Goal: Task Accomplishment & Management: Use online tool/utility

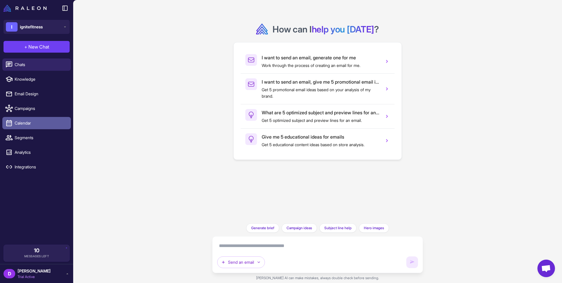
click at [35, 119] on link "Calendar" at bounding box center [36, 123] width 68 height 12
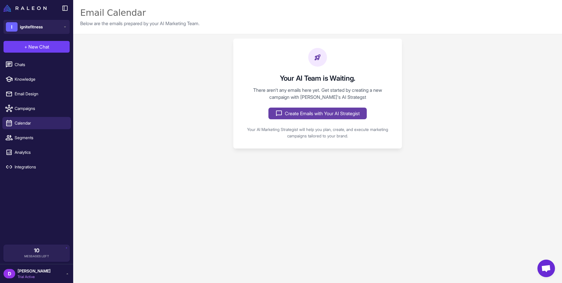
click at [292, 116] on button "Create Emails with Your AI Strategist" at bounding box center [317, 114] width 98 height 12
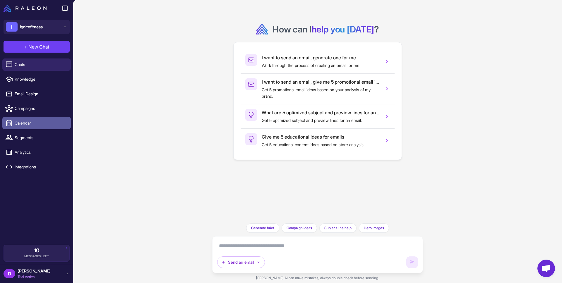
click at [31, 121] on span "Calendar" at bounding box center [41, 123] width 52 height 6
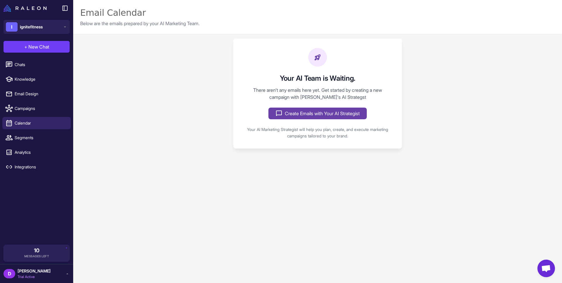
click at [308, 115] on button "Create Emails with Your AI Strategist" at bounding box center [317, 114] width 98 height 12
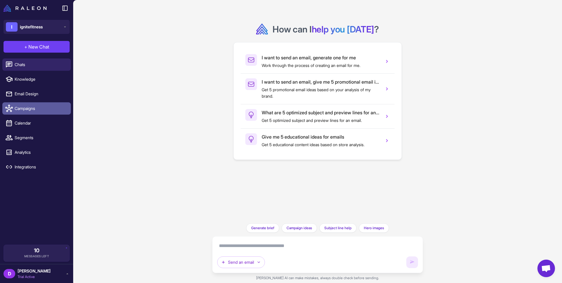
click at [41, 106] on span "Campaigns" at bounding box center [41, 108] width 52 height 6
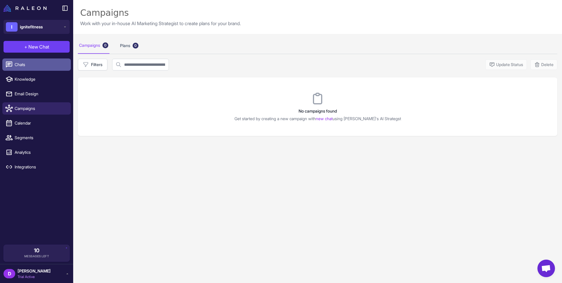
click at [40, 69] on link "Chats" at bounding box center [36, 65] width 68 height 12
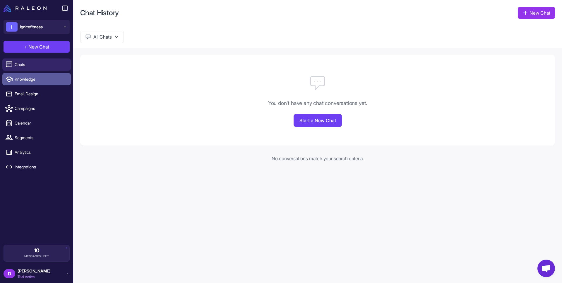
click at [37, 81] on span "Knowledge" at bounding box center [41, 79] width 52 height 6
select select
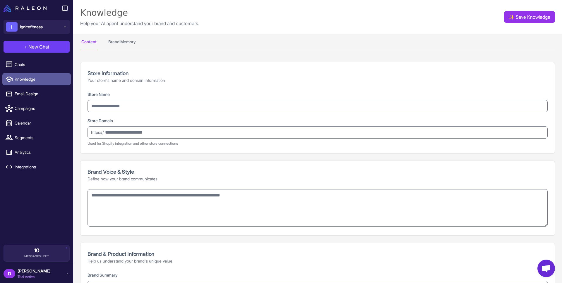
type input "**********"
type textarea "**********"
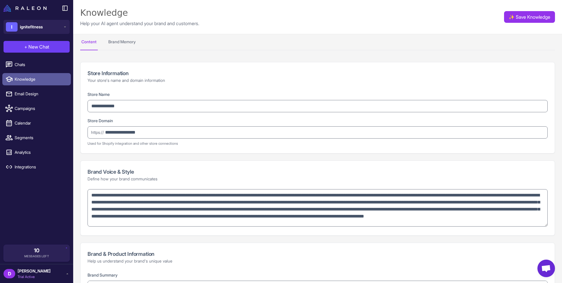
type textarea "**********"
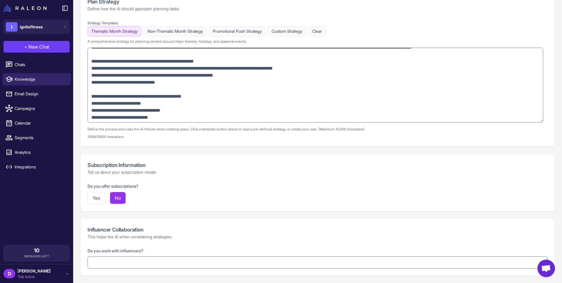
scroll to position [541, 0]
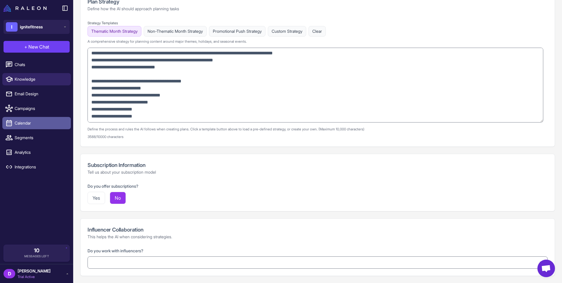
click at [39, 123] on span "Calendar" at bounding box center [41, 123] width 52 height 6
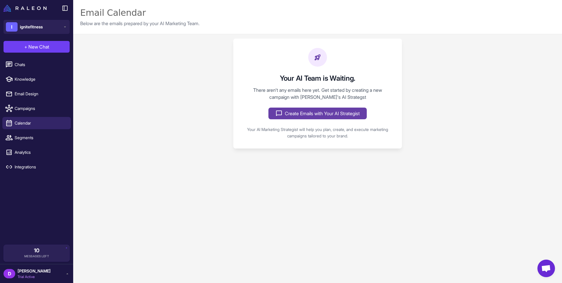
click at [311, 114] on button "Create Emails with Your AI Strategist" at bounding box center [317, 114] width 98 height 12
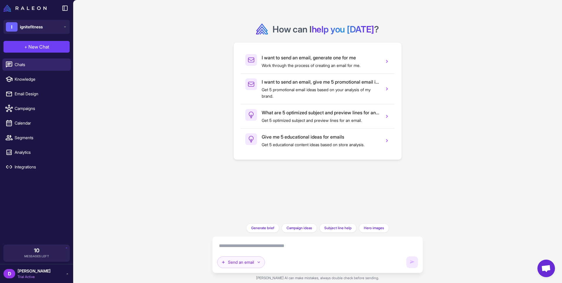
click at [260, 262] on icon "button" at bounding box center [258, 262] width 5 height 5
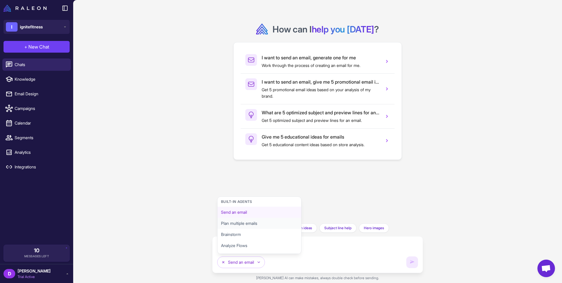
click at [259, 223] on button "Plan multiple emails" at bounding box center [259, 223] width 84 height 11
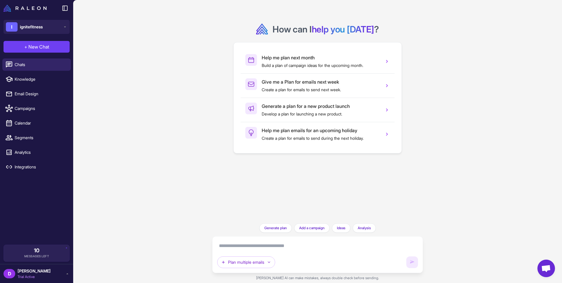
click at [263, 248] on textarea at bounding box center [317, 245] width 201 height 9
type textarea "**********"
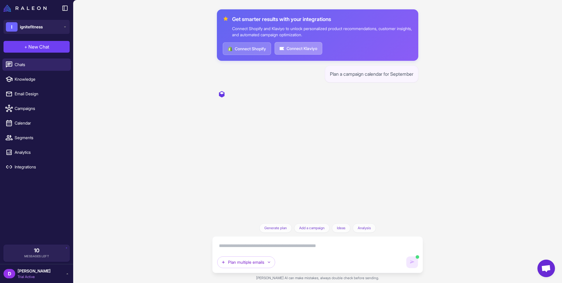
click at [304, 48] on button "Connect Klaviyo" at bounding box center [299, 48] width 48 height 13
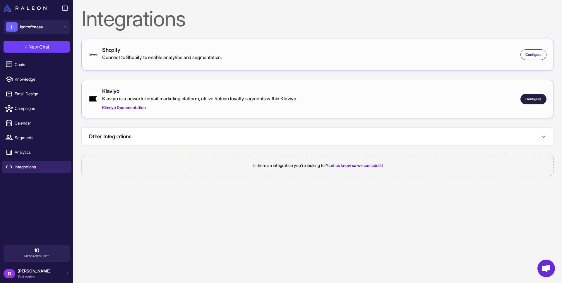
click at [540, 98] on span "Configure" at bounding box center [533, 99] width 16 height 5
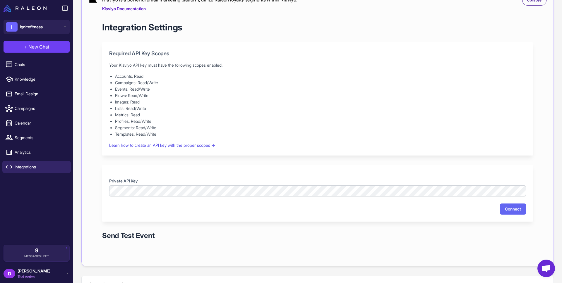
scroll to position [107, 0]
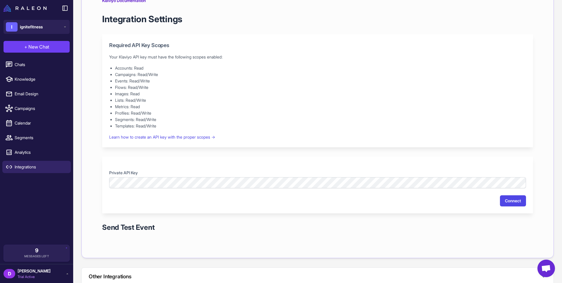
click at [510, 200] on button "Connect" at bounding box center [513, 200] width 26 height 11
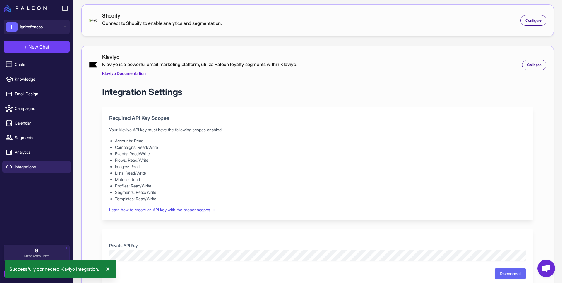
scroll to position [0, 0]
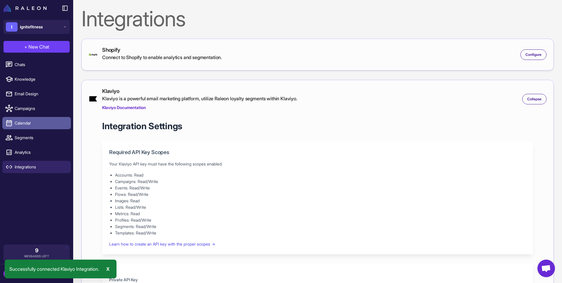
click at [30, 123] on span "Calendar" at bounding box center [41, 123] width 52 height 6
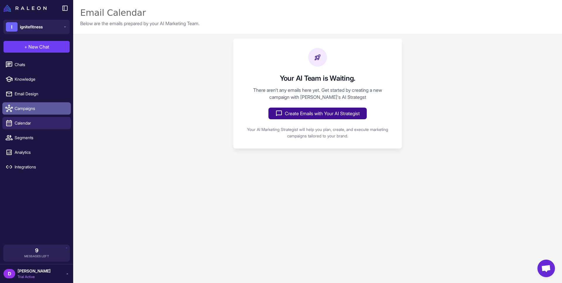
click at [39, 110] on span "Campaigns" at bounding box center [41, 108] width 52 height 6
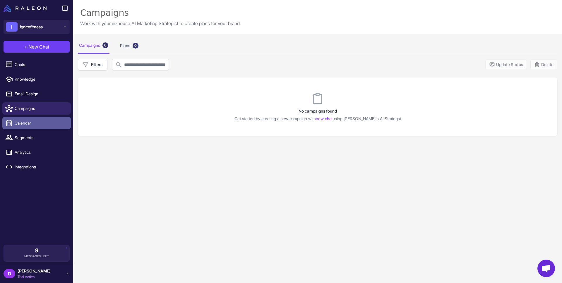
click at [31, 124] on span "Calendar" at bounding box center [41, 123] width 52 height 6
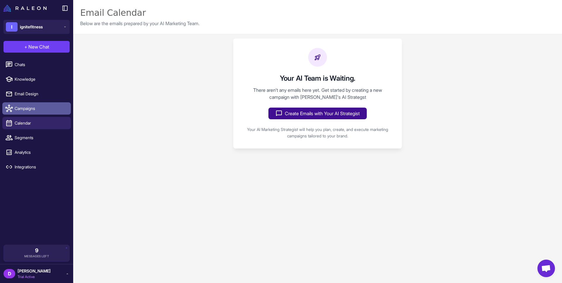
click at [32, 114] on link "Campaigns" at bounding box center [36, 108] width 68 height 12
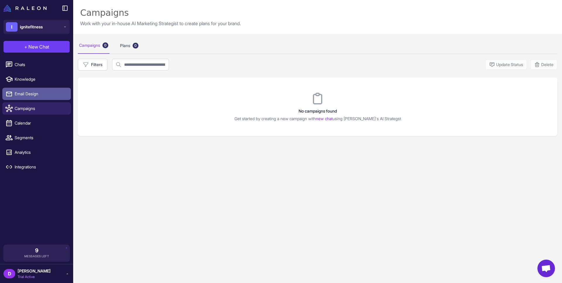
click at [35, 95] on span "Email Design" at bounding box center [41, 94] width 52 height 6
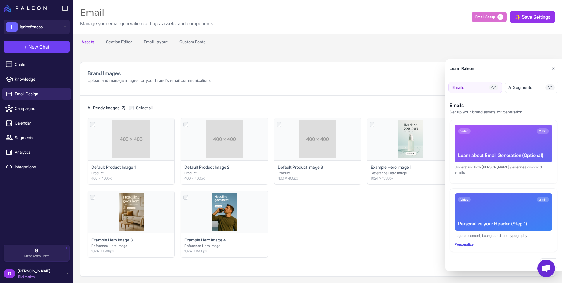
click at [39, 83] on div at bounding box center [281, 141] width 562 height 283
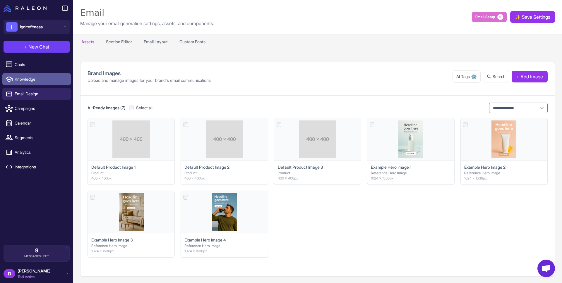
click at [40, 79] on span "Knowledge" at bounding box center [41, 79] width 52 height 6
select select
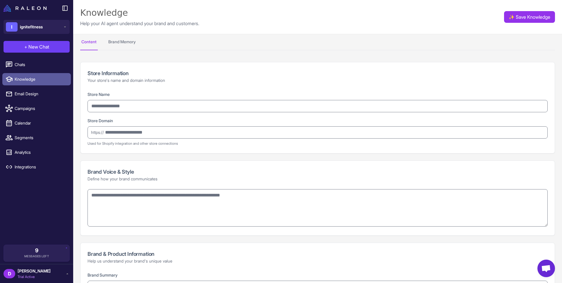
type input "**********"
type textarea "**********"
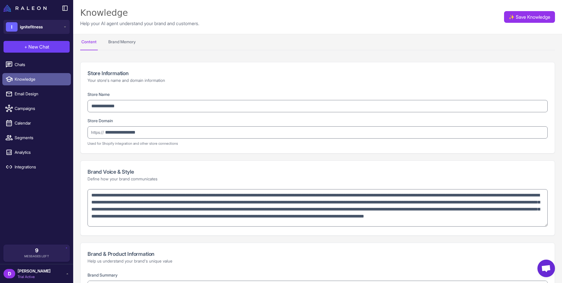
type textarea "**********"
click at [137, 48] on button "Brand Memory" at bounding box center [122, 42] width 30 height 16
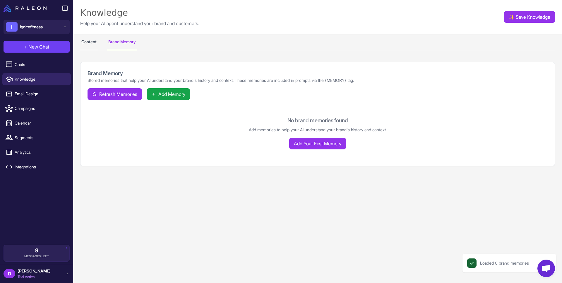
click at [82, 42] on button "Content" at bounding box center [89, 42] width 18 height 16
select select
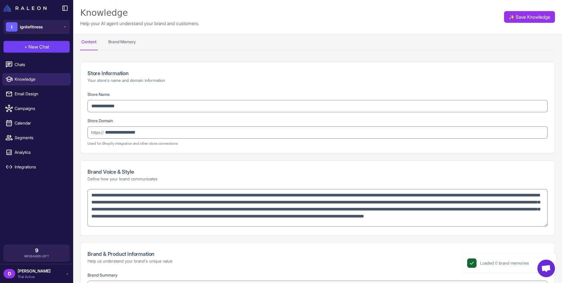
scroll to position [379, 0]
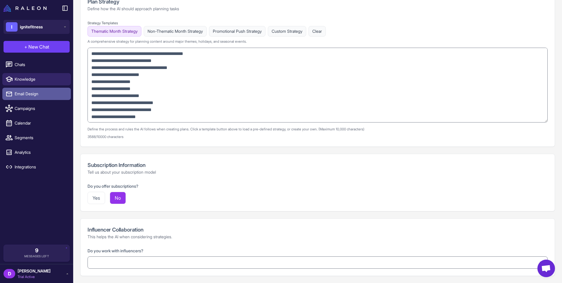
click at [39, 97] on link "Email Design" at bounding box center [36, 94] width 68 height 12
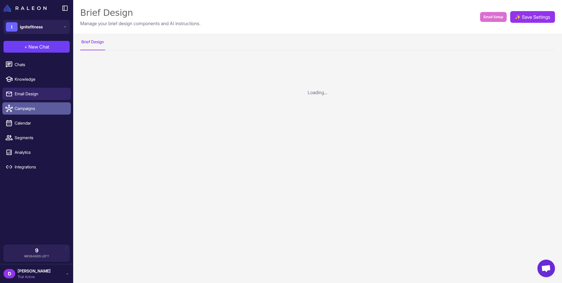
click at [45, 109] on span "Campaigns" at bounding box center [41, 108] width 52 height 6
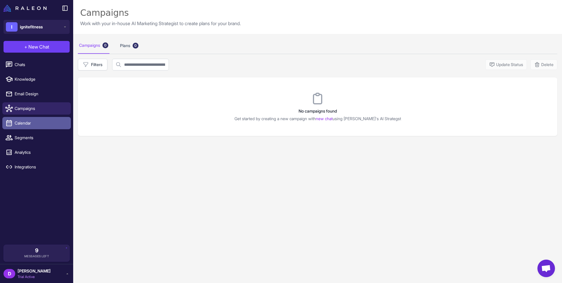
click at [28, 125] on span "Calendar" at bounding box center [41, 123] width 52 height 6
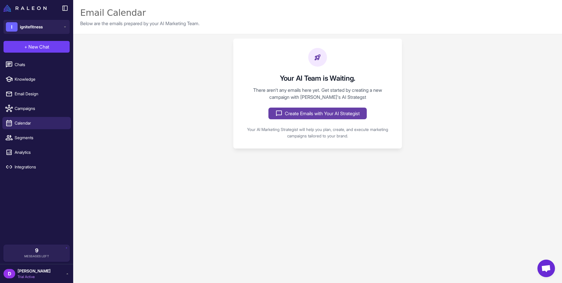
click at [305, 117] on button "Create Emails with Your AI Strategist" at bounding box center [317, 114] width 98 height 12
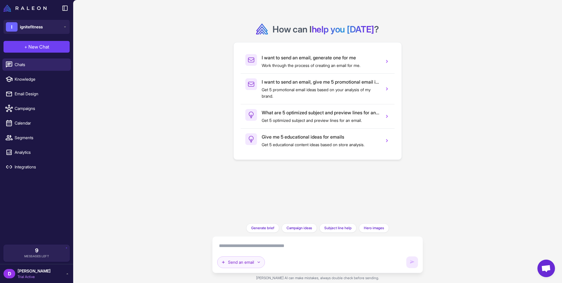
click at [251, 265] on button "Send an email" at bounding box center [241, 263] width 48 height 12
click at [251, 246] on button "Analyze Flows" at bounding box center [259, 245] width 84 height 11
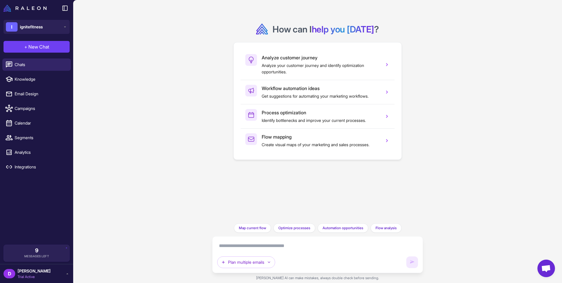
click at [264, 247] on textarea at bounding box center [317, 245] width 201 height 9
click at [260, 258] on button "Plan multiple emails" at bounding box center [246, 263] width 58 height 12
click at [250, 246] on button "Analyze Flows" at bounding box center [259, 245] width 84 height 11
click at [255, 259] on button "Plan multiple emails" at bounding box center [246, 263] width 58 height 12
click at [252, 232] on button "Brainstorm" at bounding box center [259, 234] width 84 height 11
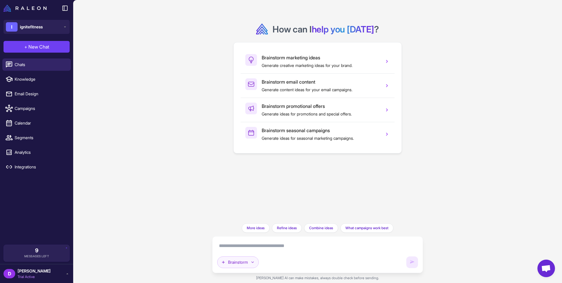
click at [248, 263] on button "Brainstorm" at bounding box center [238, 263] width 42 height 12
click at [244, 219] on button "Plan multiple emails" at bounding box center [259, 223] width 84 height 11
click at [252, 249] on textarea at bounding box center [317, 245] width 201 height 9
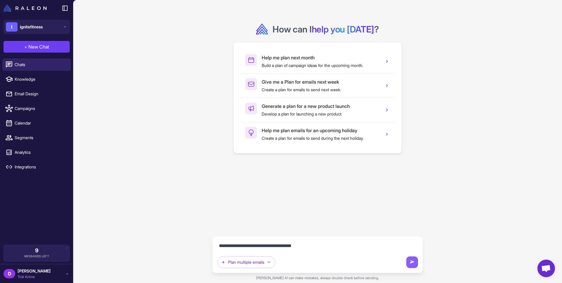
type textarea "**********"
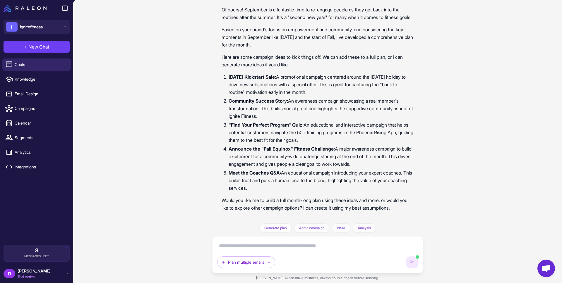
scroll to position [99, 0]
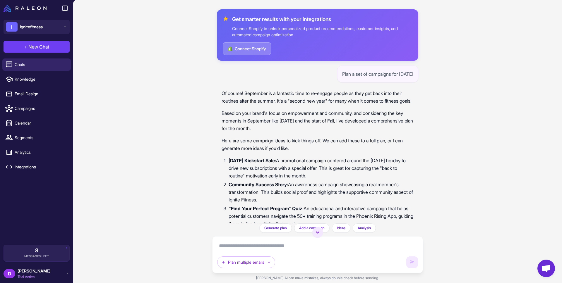
click at [340, 73] on div "Plan a set of campaigns for [DATE]" at bounding box center [377, 74] width 81 height 17
copy div "Plan a set of campaigns for [DATE]"
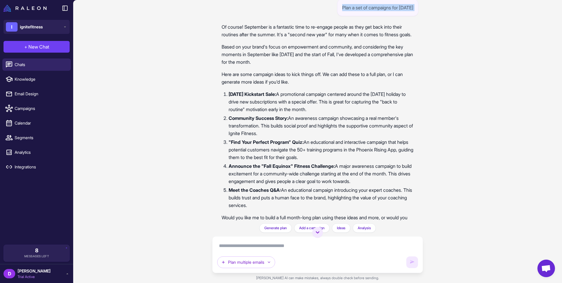
scroll to position [99, 0]
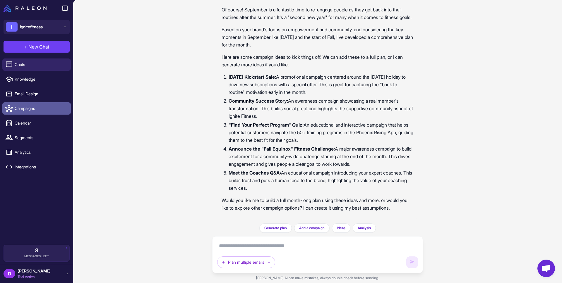
click at [40, 103] on link "Campaigns" at bounding box center [36, 108] width 68 height 12
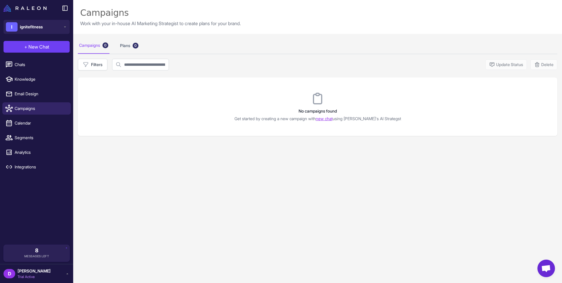
click at [327, 119] on link "new chat" at bounding box center [324, 118] width 17 height 5
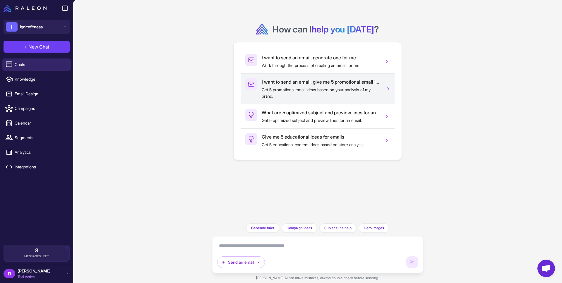
click at [371, 90] on p "Get 5 promotional email ideas based on your analysis of my brand." at bounding box center [321, 93] width 118 height 13
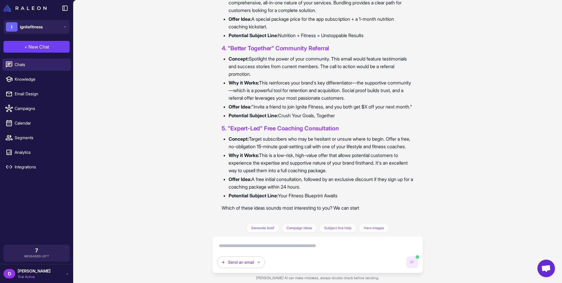
scroll to position [387, 0]
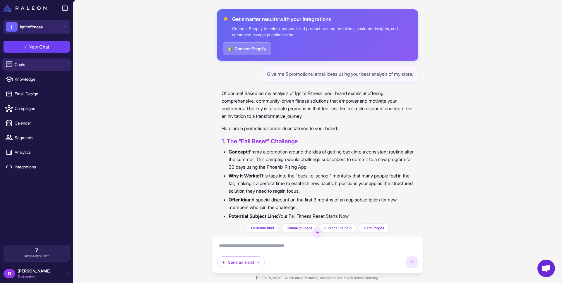
click at [42, 20] on button "I ignitefitness" at bounding box center [37, 27] width 66 height 14
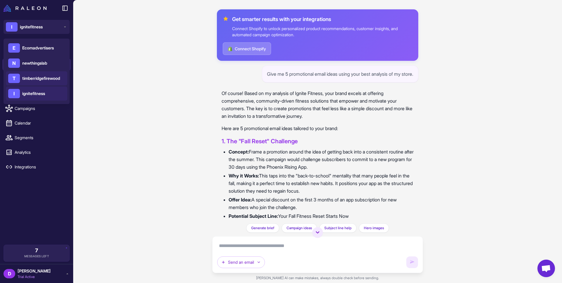
click at [47, 84] on div "T timberridgefirewood" at bounding box center [36, 78] width 61 height 14
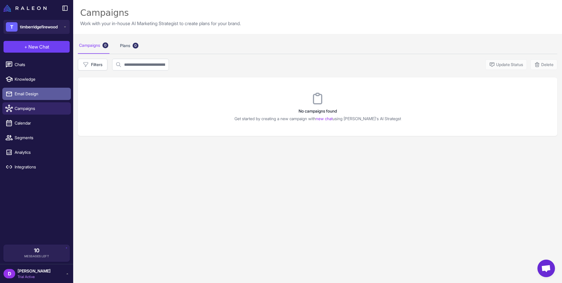
click at [35, 96] on span "Email Design" at bounding box center [41, 94] width 52 height 6
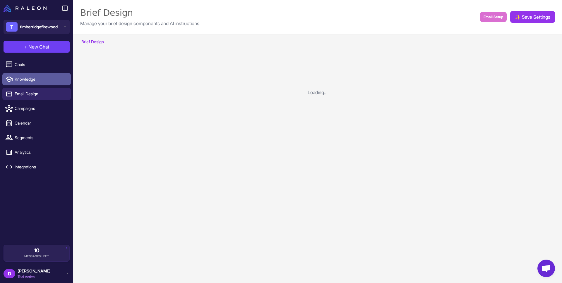
click at [36, 81] on span "Knowledge" at bounding box center [41, 79] width 52 height 6
select select
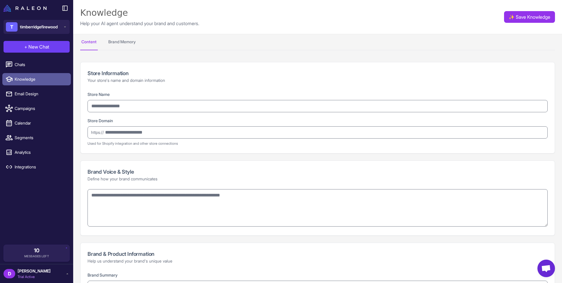
type input "**********"
type textarea "**********"
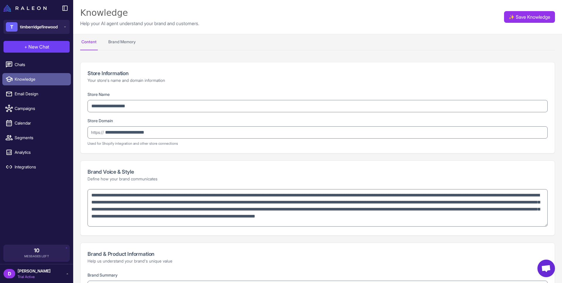
type textarea "**********"
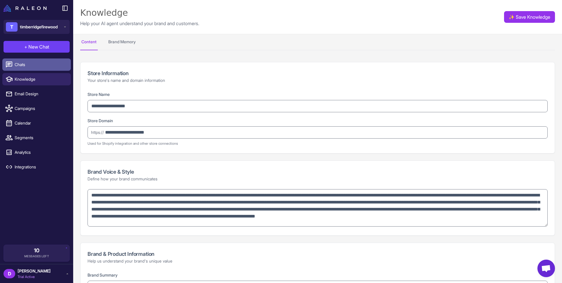
type textarea "**********"
click at [38, 68] on link "Chats" at bounding box center [36, 65] width 68 height 12
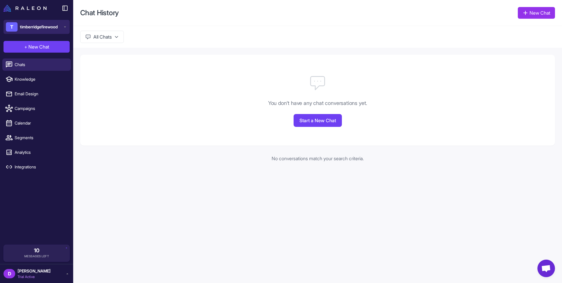
click at [52, 26] on span "timberridgefirewood" at bounding box center [39, 27] width 38 height 6
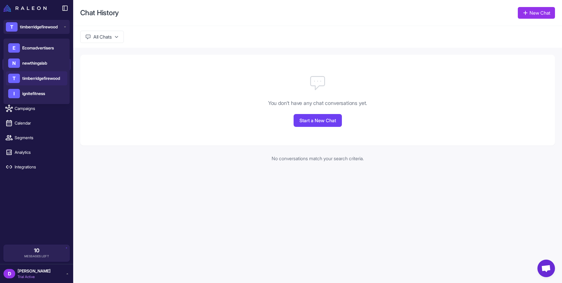
click at [162, 144] on div "You don't have any chat conversations yet. Start a New Chat" at bounding box center [317, 100] width 475 height 91
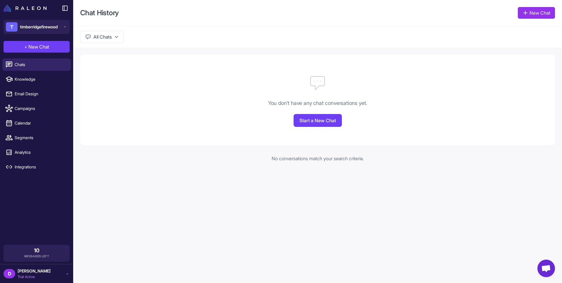
click at [117, 33] on button "All Chats" at bounding box center [102, 37] width 44 height 12
click at [42, 124] on span "Calendar" at bounding box center [41, 123] width 52 height 6
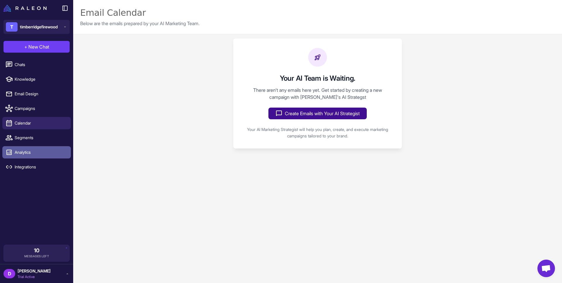
click at [40, 152] on span "Analytics" at bounding box center [41, 152] width 52 height 6
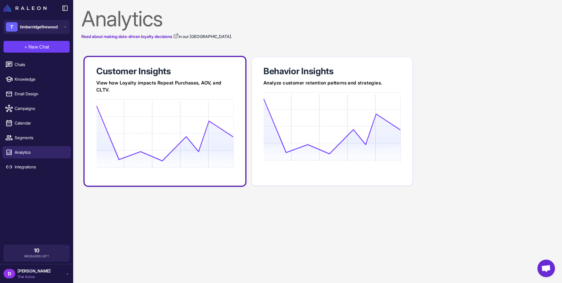
click at [165, 92] on div "View how Loyalty impacts Repeat Purchases, AOV, and CLTV." at bounding box center [164, 86] width 137 height 14
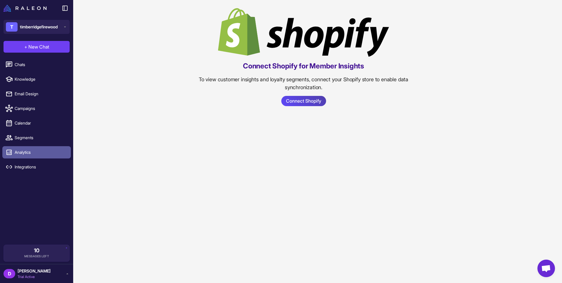
click at [37, 150] on span "Analytics" at bounding box center [41, 152] width 52 height 6
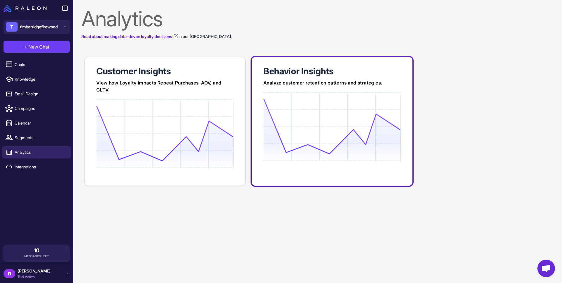
click at [305, 121] on icon at bounding box center [331, 127] width 137 height 56
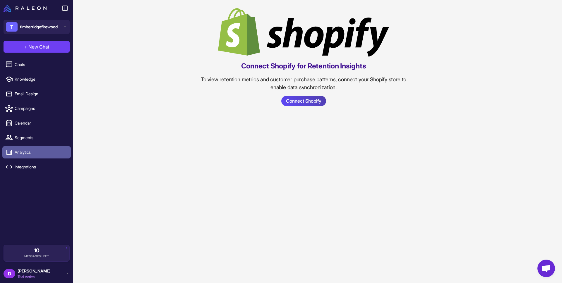
click at [40, 149] on link "Analytics" at bounding box center [36, 152] width 68 height 12
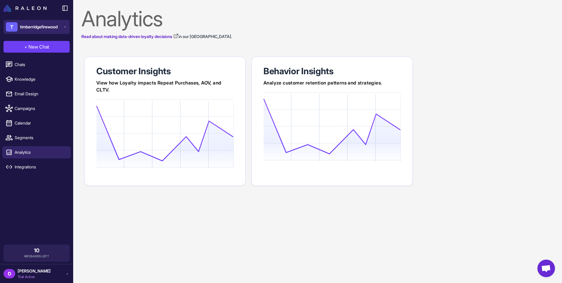
click at [41, 28] on span "timberridgefirewood" at bounding box center [39, 27] width 38 height 6
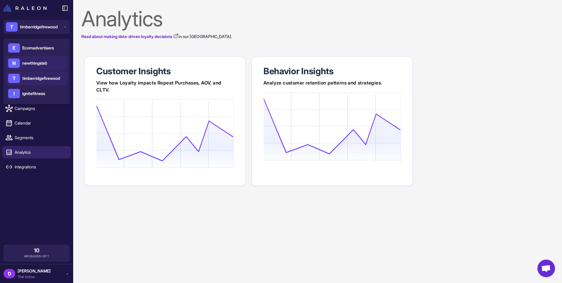
click at [55, 64] on div "N newthingslab" at bounding box center [36, 63] width 61 height 14
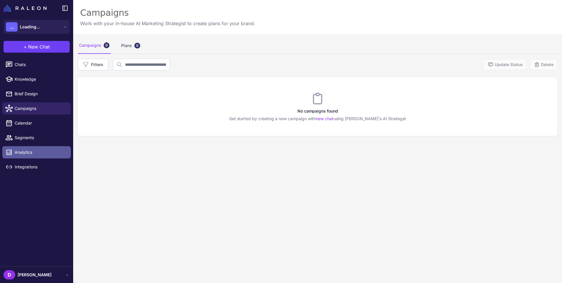
click at [32, 152] on span "Analytics" at bounding box center [41, 152] width 52 height 6
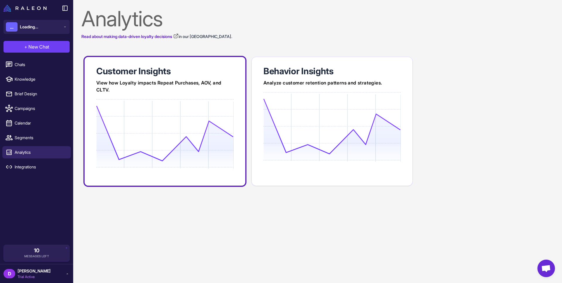
click at [190, 121] on icon at bounding box center [164, 134] width 137 height 56
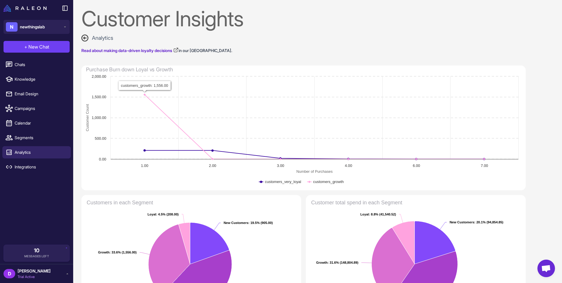
click at [86, 38] on icon at bounding box center [84, 38] width 7 height 7
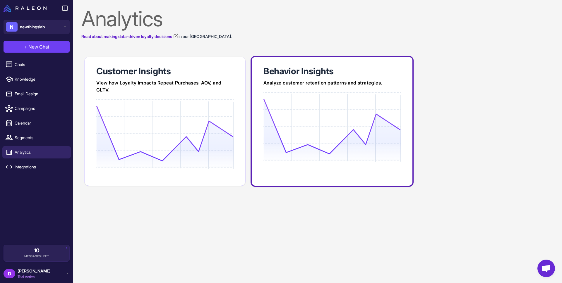
click at [309, 94] on div at bounding box center [331, 148] width 137 height 112
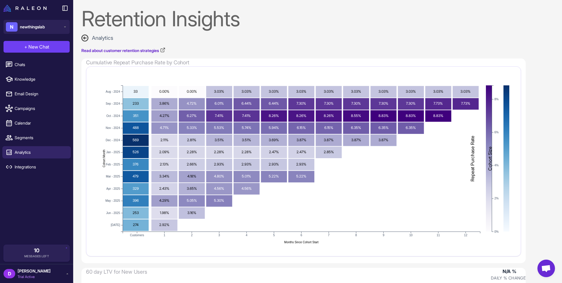
click at [355, 92] on text "3.03%" at bounding box center [356, 91] width 10 height 4
click at [44, 136] on span "Segments" at bounding box center [41, 138] width 52 height 6
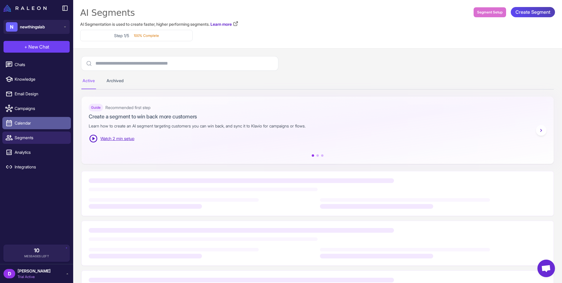
click at [42, 124] on span "Calendar" at bounding box center [41, 123] width 52 height 6
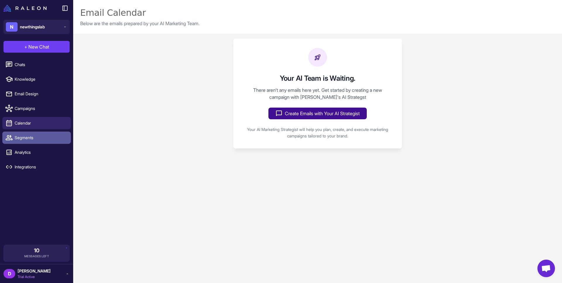
click at [35, 137] on span "Segments" at bounding box center [41, 138] width 52 height 6
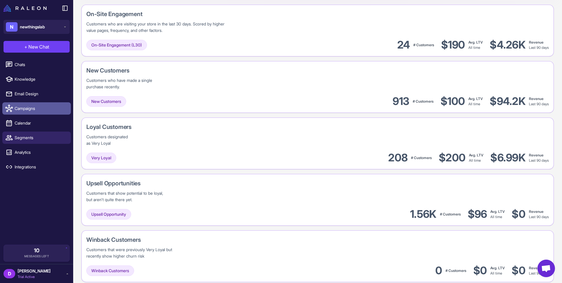
scroll to position [176, 0]
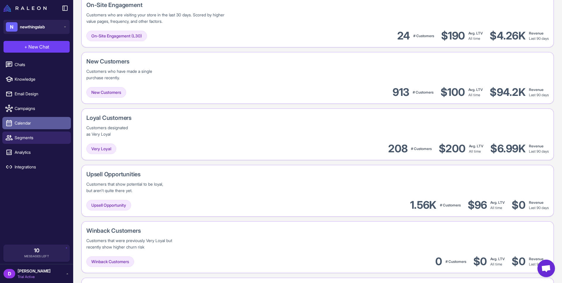
click at [49, 117] on link "Calendar" at bounding box center [36, 123] width 68 height 12
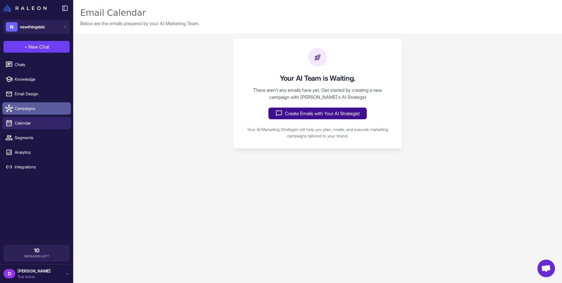
click at [46, 112] on link "Campaigns" at bounding box center [36, 108] width 68 height 12
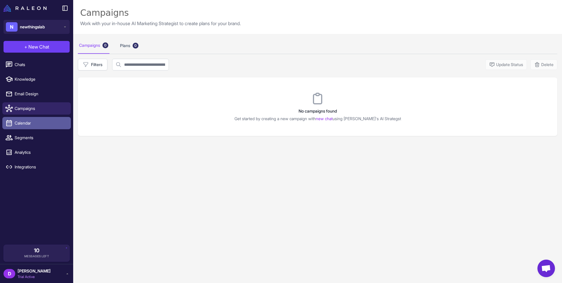
click at [43, 119] on link "Calendar" at bounding box center [36, 123] width 68 height 12
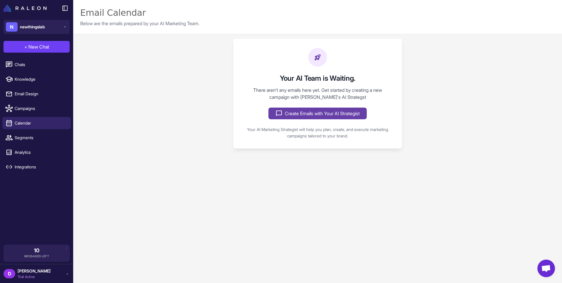
click at [328, 117] on button "Create Emails with Your AI Strategist" at bounding box center [317, 114] width 98 height 12
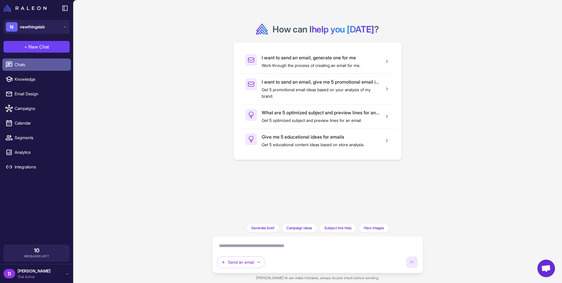
click at [23, 66] on span "Chats" at bounding box center [41, 64] width 52 height 6
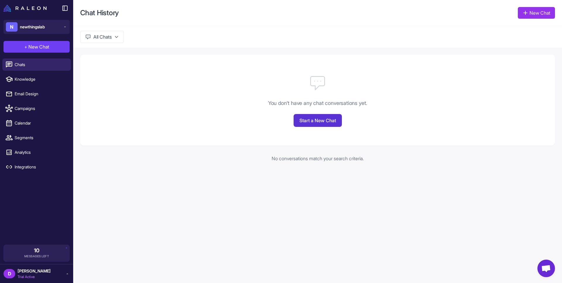
click at [320, 121] on link "Start a New Chat" at bounding box center [318, 120] width 48 height 13
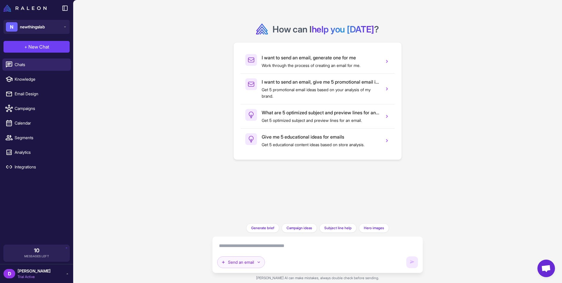
click at [242, 259] on button "Send an email" at bounding box center [241, 263] width 48 height 12
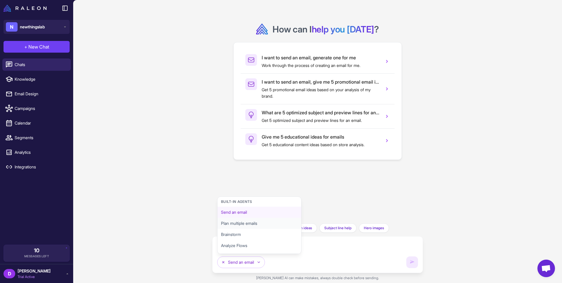
click at [246, 224] on button "Plan multiple emails" at bounding box center [259, 223] width 84 height 11
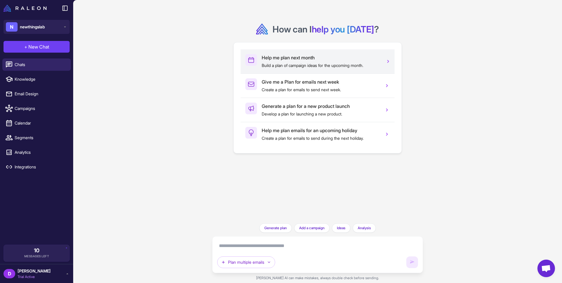
click at [312, 63] on p "Build a plan of campaign ideas for the upcoming month." at bounding box center [321, 65] width 118 height 6
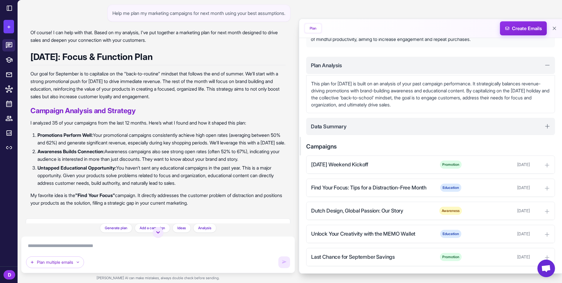
click at [179, 243] on textarea at bounding box center [158, 245] width 264 height 9
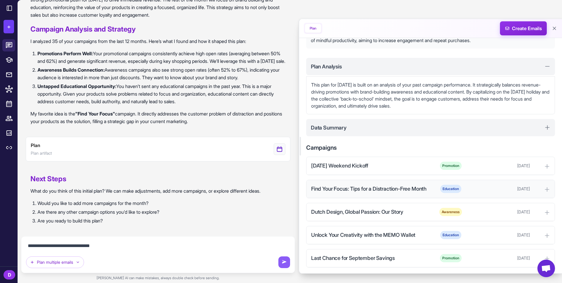
scroll to position [54, 0]
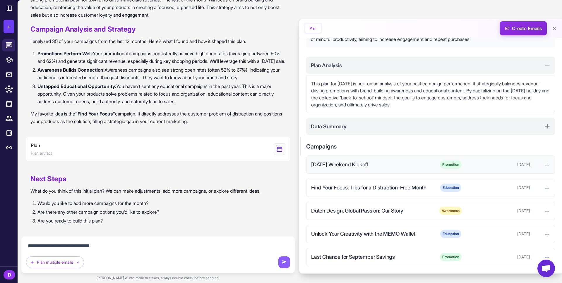
type textarea "**********"
click at [544, 167] on icon at bounding box center [547, 165] width 6 height 6
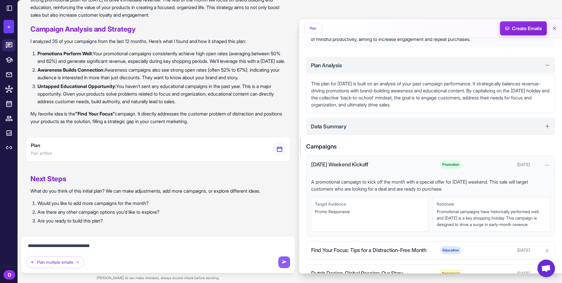
click at [544, 166] on icon at bounding box center [547, 165] width 6 height 6
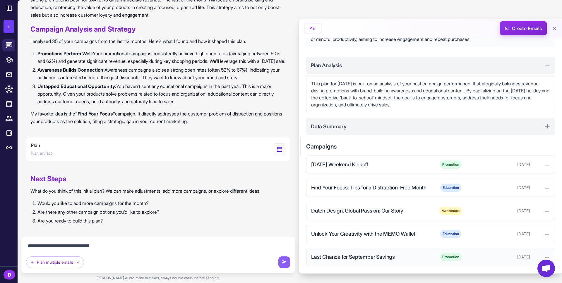
click at [546, 251] on div "Last Chance for September Savings Promotion September 29, 2025" at bounding box center [430, 257] width 248 height 18
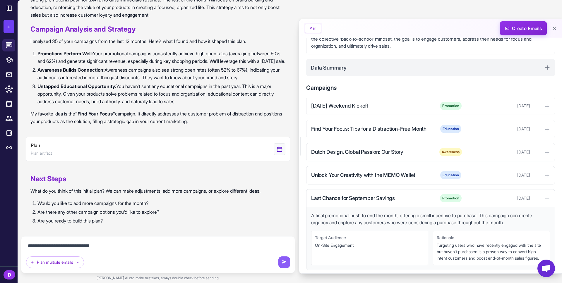
scroll to position [123, 0]
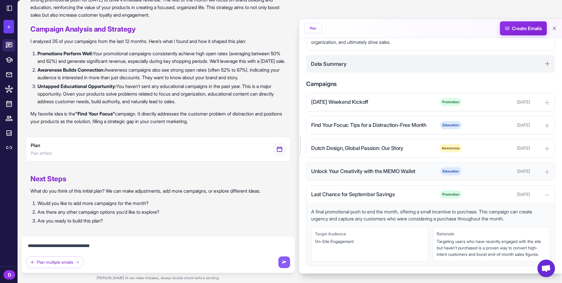
click at [544, 169] on icon at bounding box center [547, 172] width 6 height 6
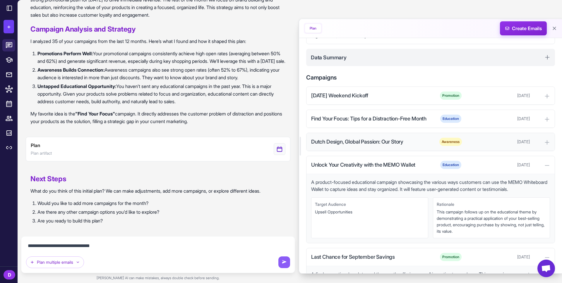
click at [537, 146] on div "Dutch Design, Global Passion: Our Story Awareness September 15, 2025" at bounding box center [430, 142] width 248 height 18
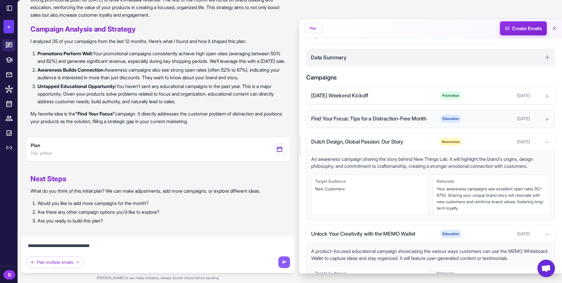
click at [537, 116] on div at bounding box center [541, 118] width 18 height 7
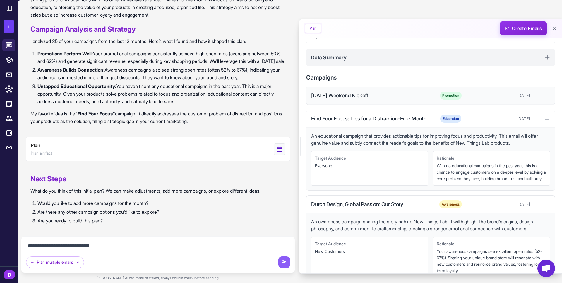
click at [530, 100] on div "Labor Day Weekend Kickoff Promotion September 1, 2025" at bounding box center [430, 96] width 248 height 18
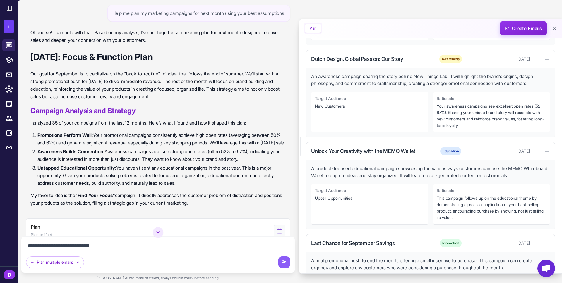
scroll to position [357, 0]
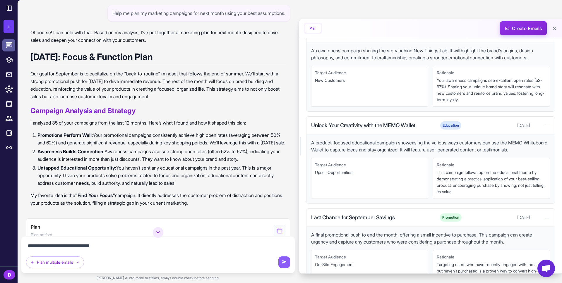
click at [7, 44] on icon at bounding box center [9, 46] width 8 height 8
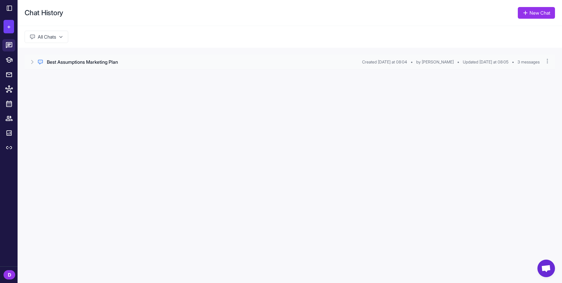
click at [32, 60] on icon at bounding box center [33, 62] width 2 height 4
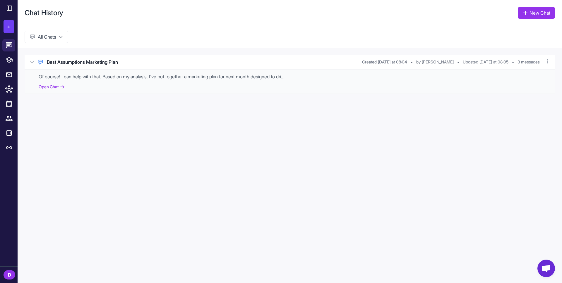
click at [15, 8] on div at bounding box center [9, 8] width 18 height 16
click at [10, 9] on icon at bounding box center [9, 8] width 7 height 7
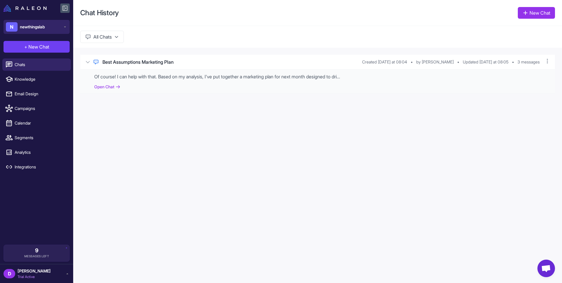
click at [40, 23] on div "N newthingslab" at bounding box center [25, 26] width 39 height 9
